Goal: Information Seeking & Learning: Learn about a topic

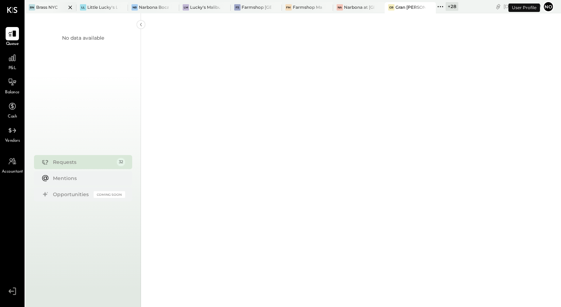
click at [50, 8] on div "Brass NYC" at bounding box center [47, 7] width 22 height 6
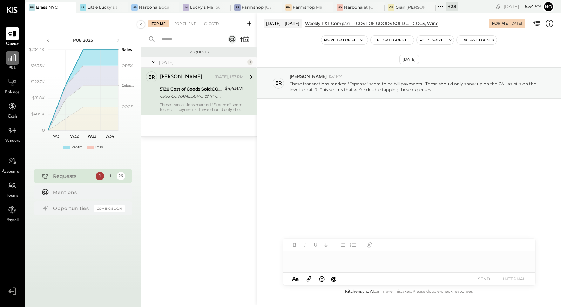
click at [14, 63] on div at bounding box center [12, 57] width 13 height 13
